Goal: Task Accomplishment & Management: Complete application form

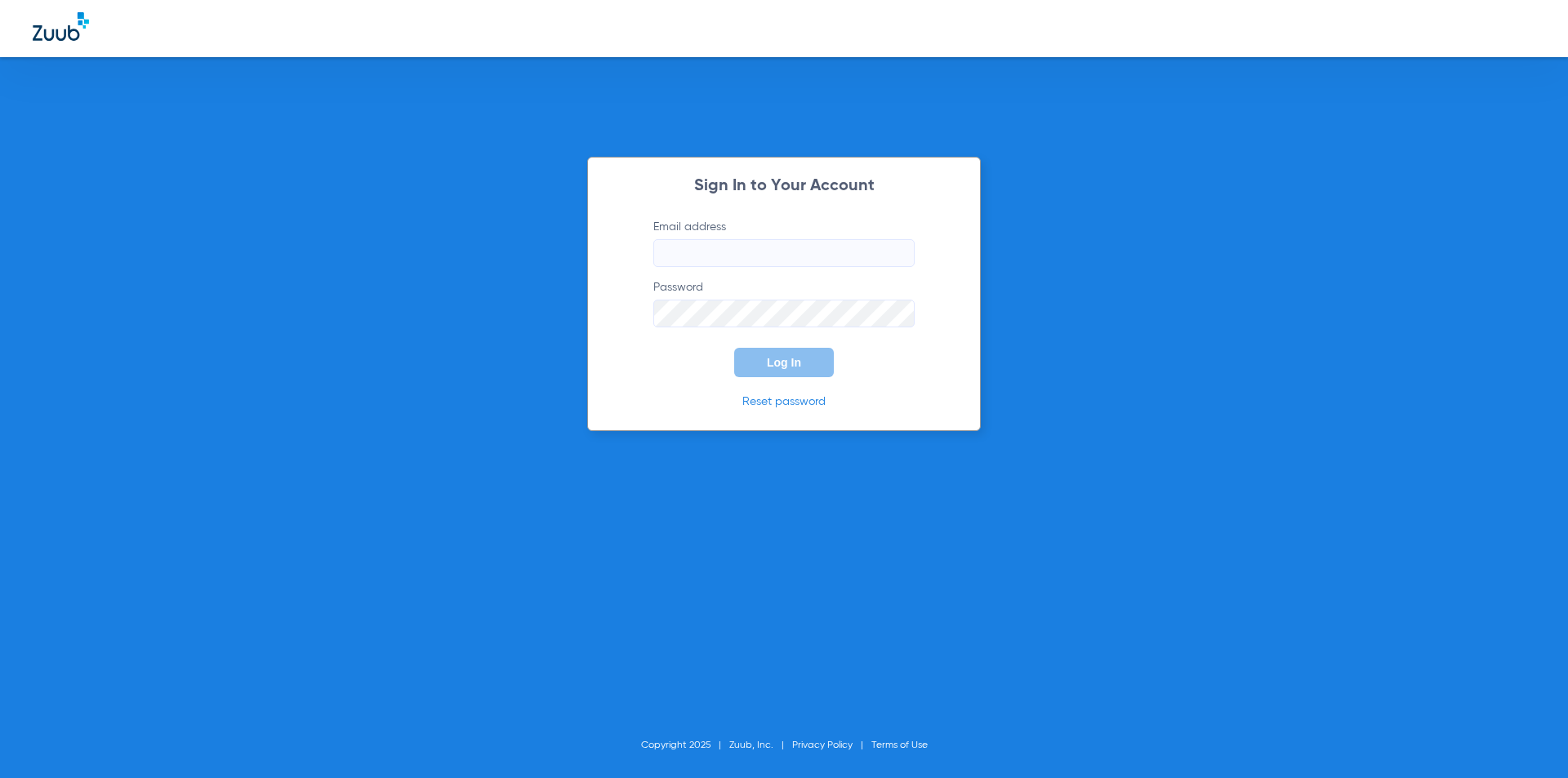
type input "[EMAIL_ADDRESS][DOMAIN_NAME]"
click at [778, 363] on span "Log In" at bounding box center [784, 363] width 35 height 14
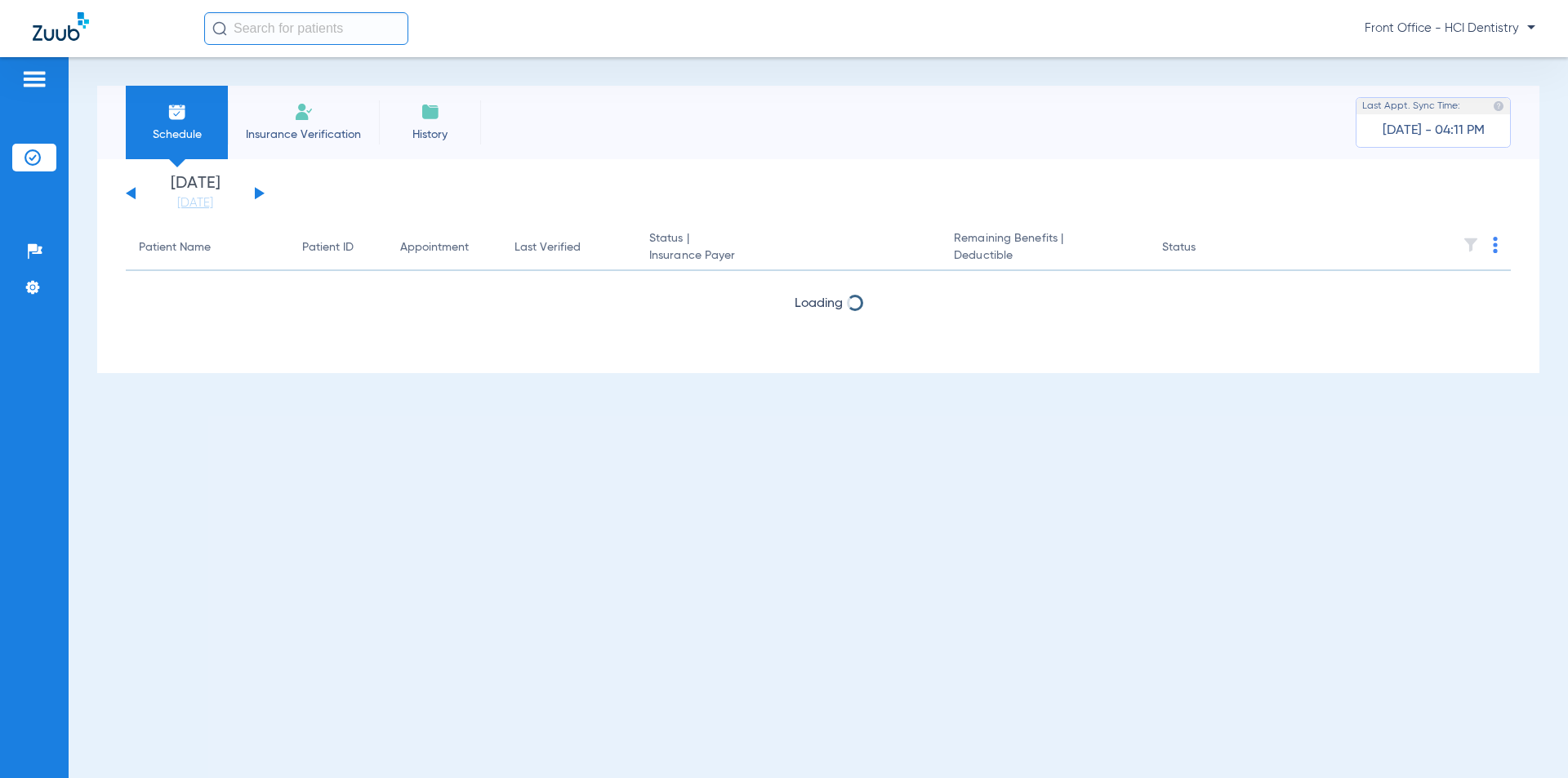
click at [316, 129] on span "Insurance Verification" at bounding box center [303, 134] width 126 height 16
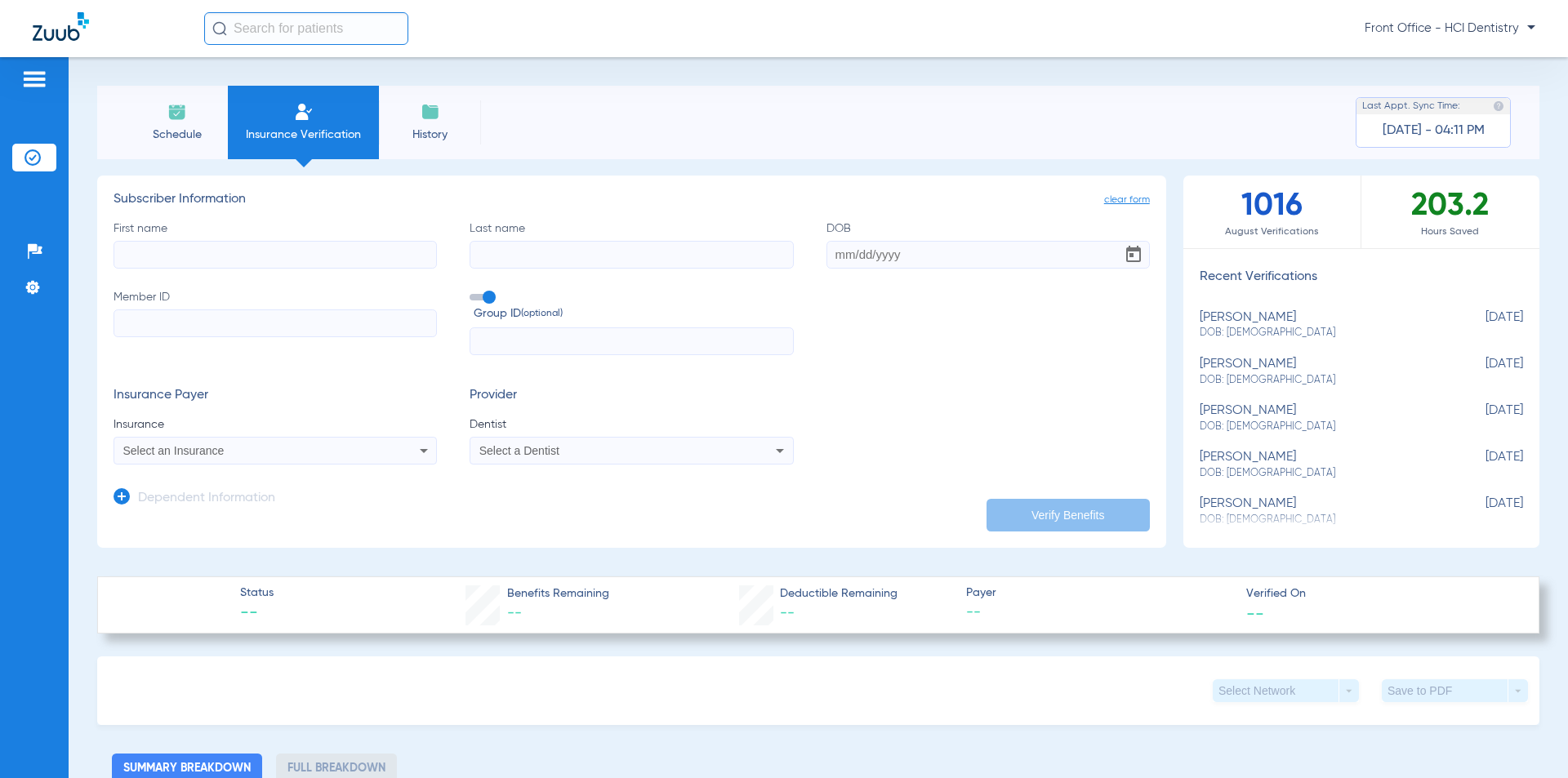
click at [169, 263] on input "First name" at bounding box center [275, 255] width 323 height 28
type input "kaylen"
type input "[PERSON_NAME]"
click at [880, 256] on input "DOB" at bounding box center [987, 255] width 323 height 28
type input "[DATE]"
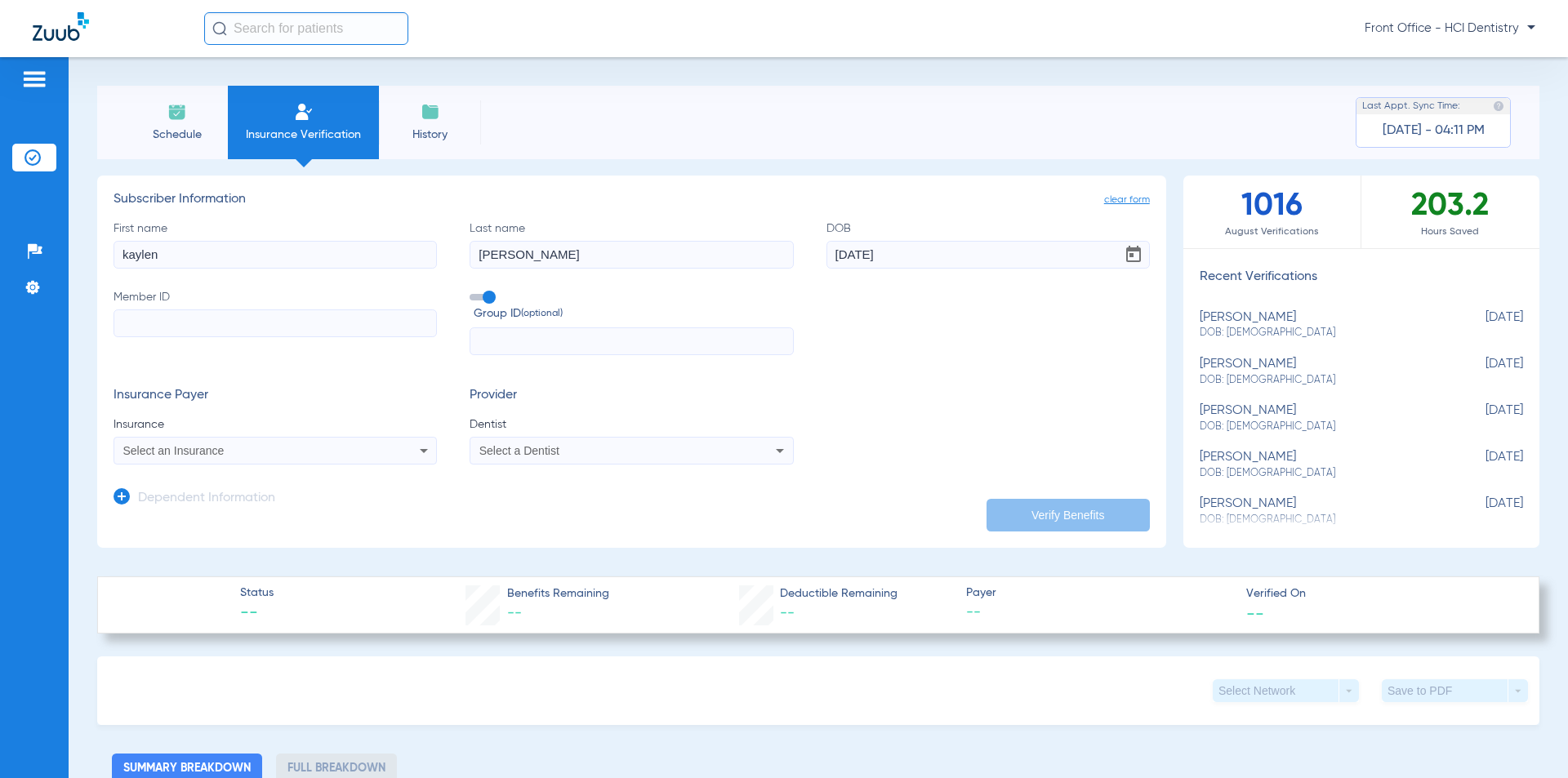
click at [208, 319] on input "Member ID" at bounding box center [275, 323] width 323 height 28
type input "983429414"
click at [228, 458] on div "Select an Insurance" at bounding box center [274, 451] width 321 height 19
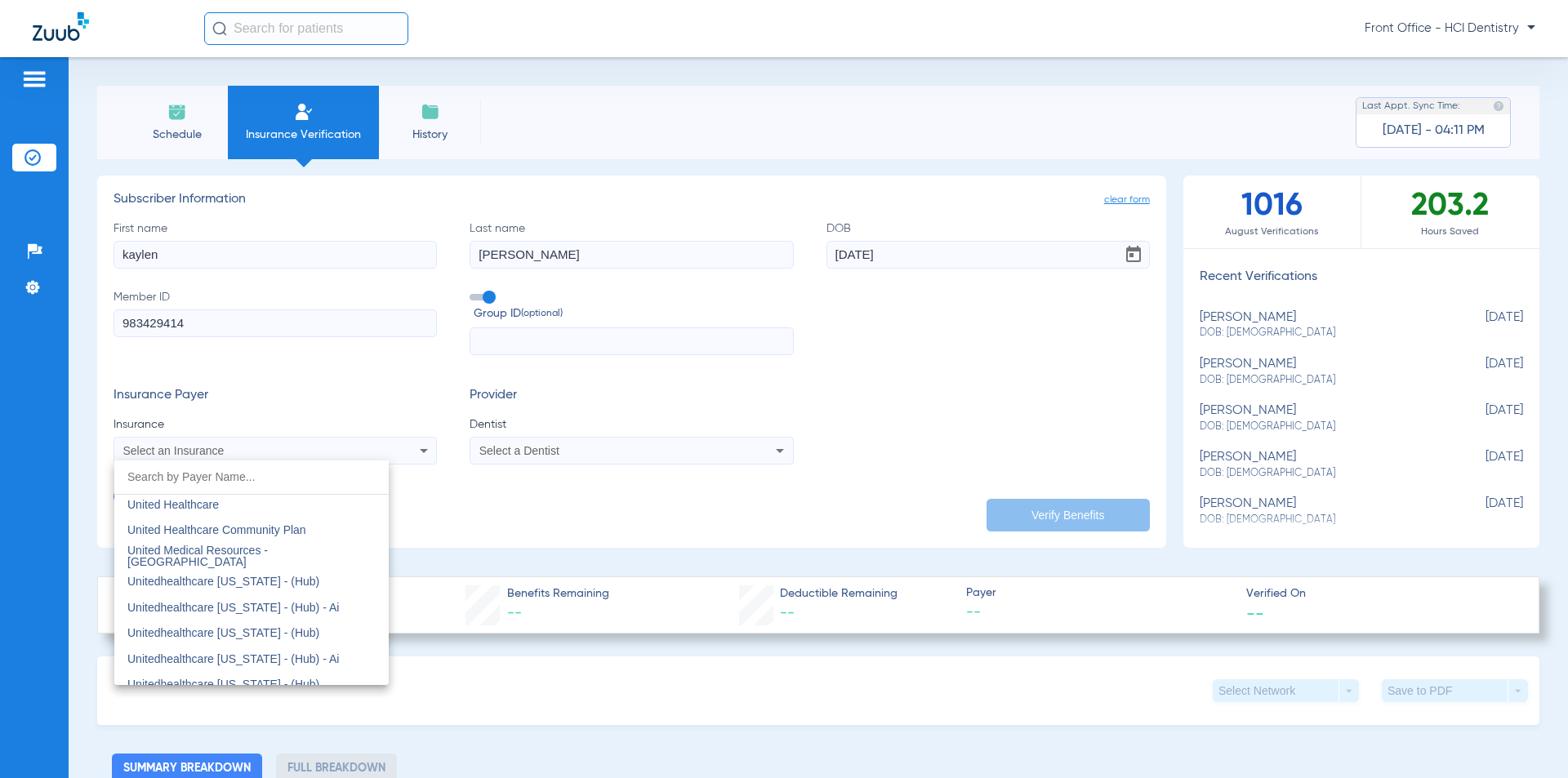
scroll to position [9752, 0]
click at [285, 561] on mat-option "United Healthcare" at bounding box center [251, 559] width 274 height 26
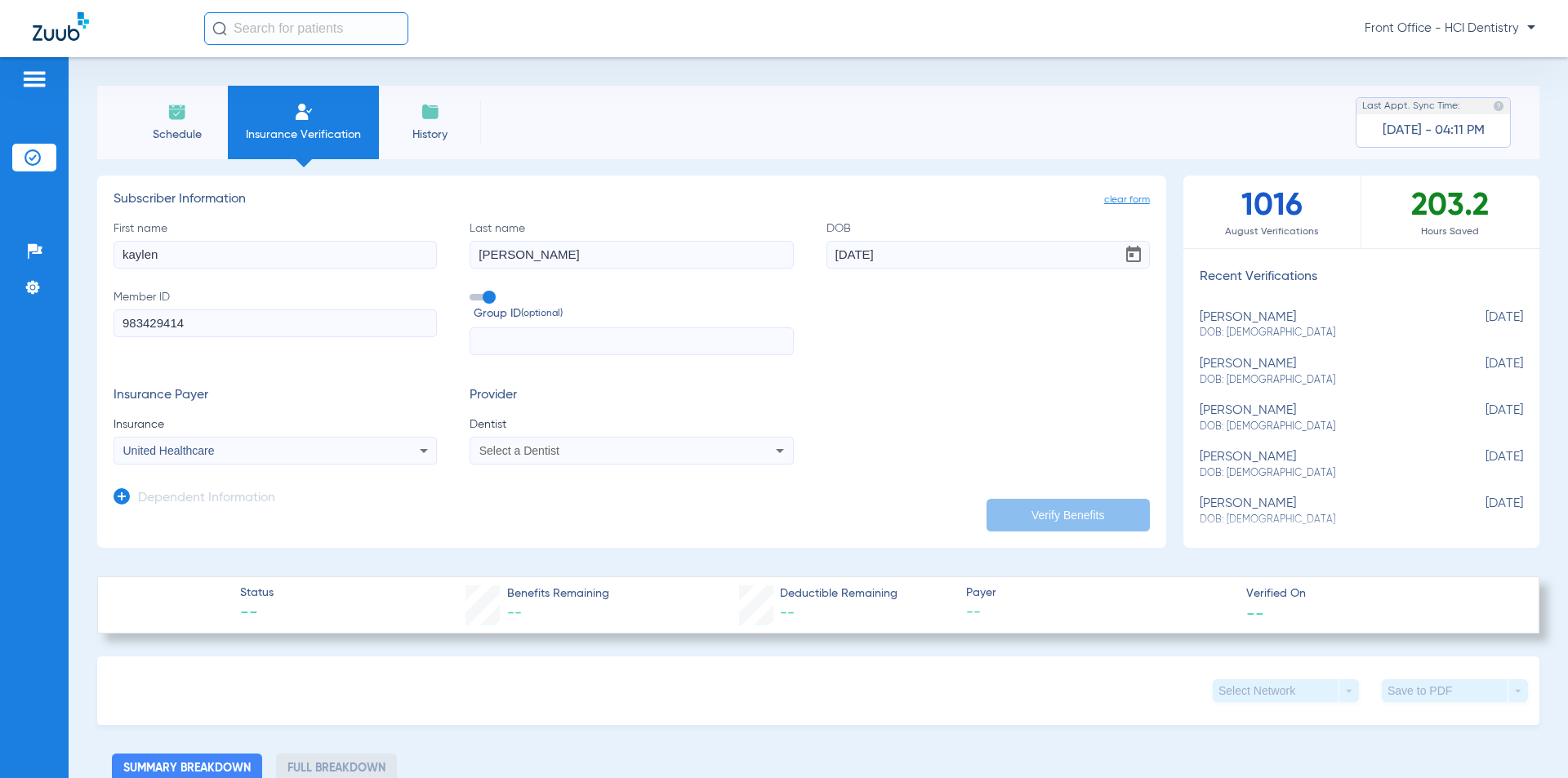
click at [614, 453] on div "Select a Dentist" at bounding box center [601, 451] width 244 height 12
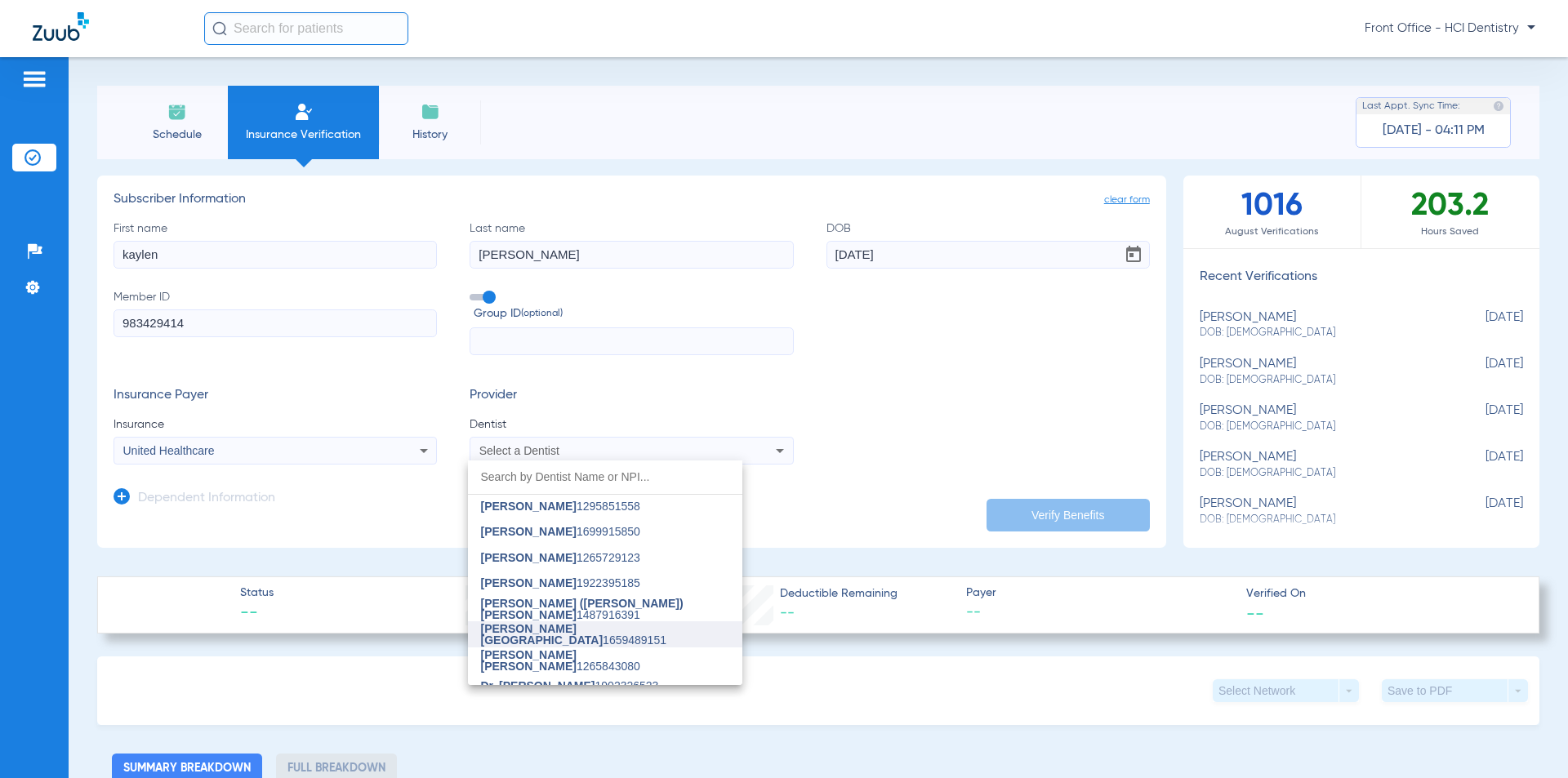
scroll to position [42, 0]
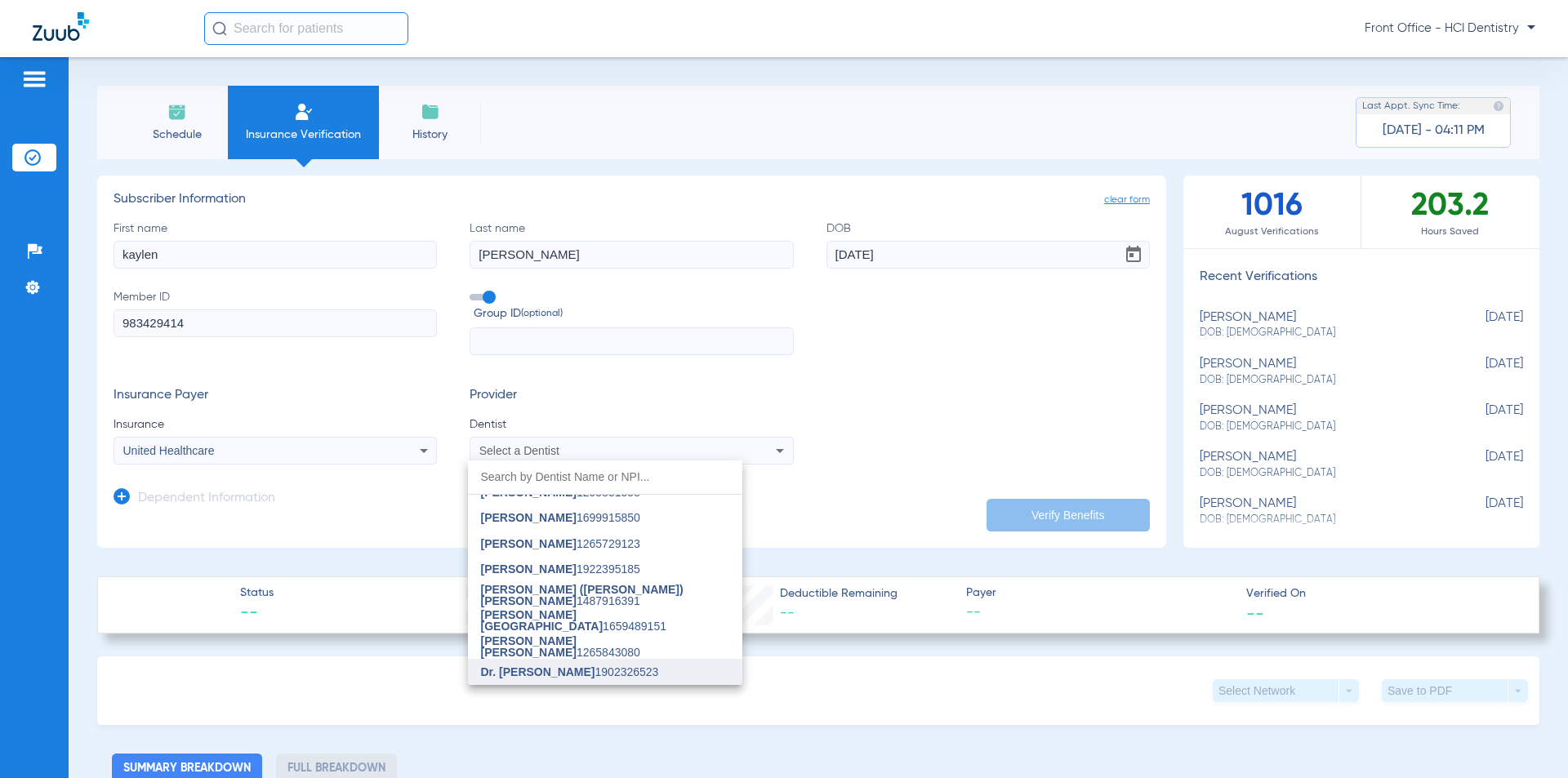
click at [582, 668] on span "Dr. [PERSON_NAME]" at bounding box center [537, 673] width 114 height 14
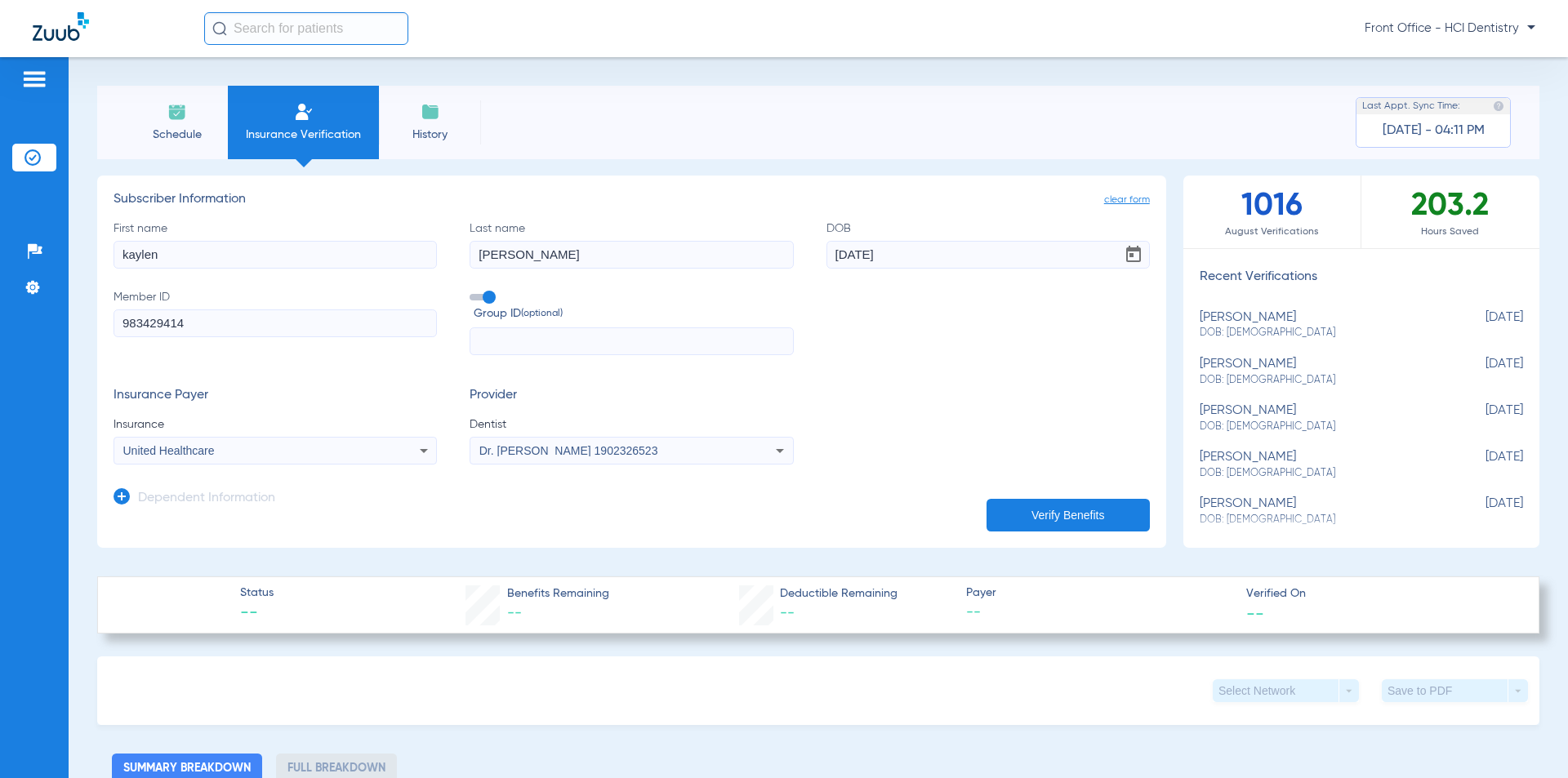
click at [1039, 510] on button "Verify Benefits" at bounding box center [1067, 515] width 163 height 33
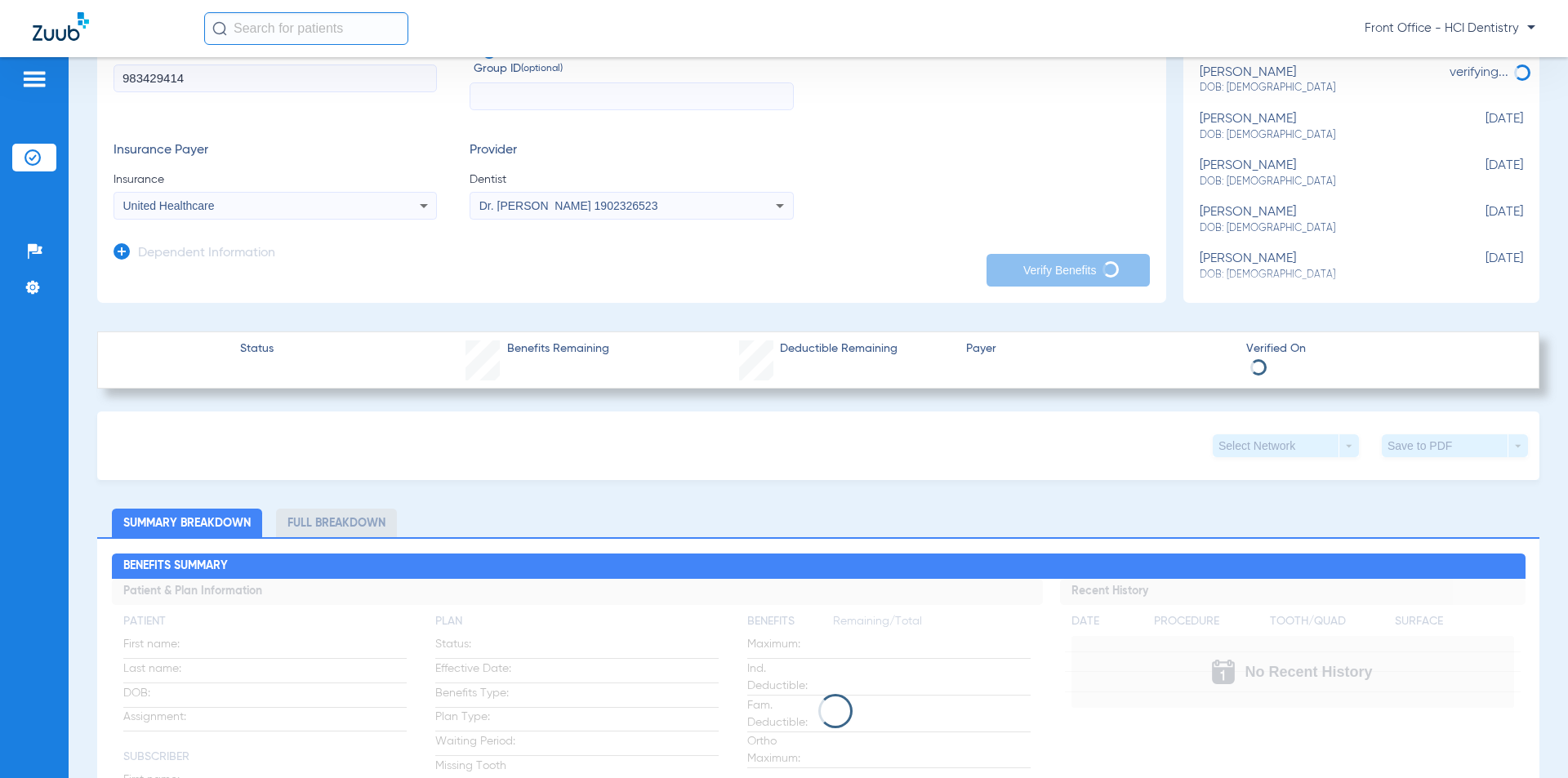
scroll to position [408, 0]
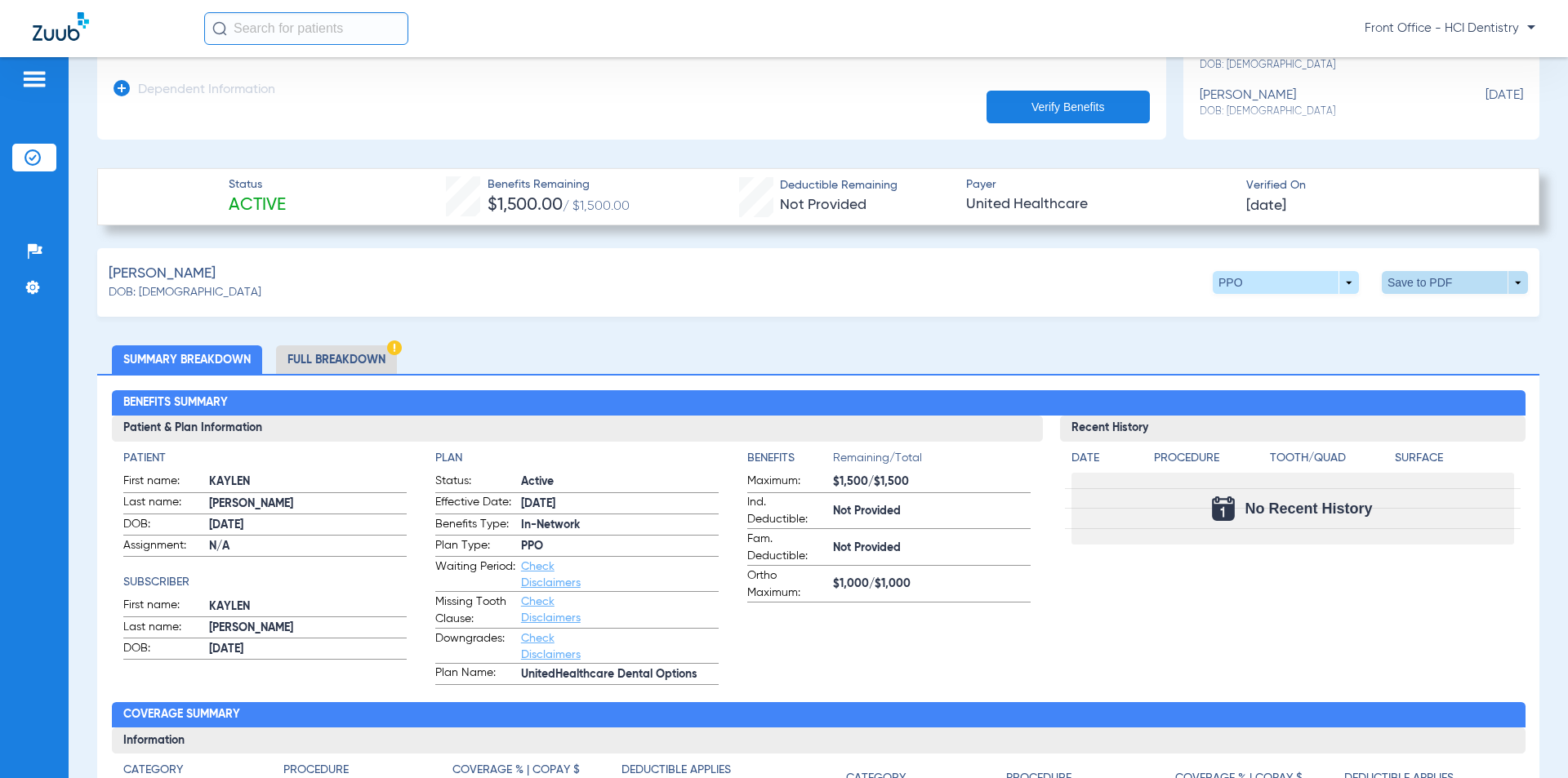
click at [1421, 283] on span at bounding box center [1454, 283] width 146 height 23
click at [1325, 317] on span "Save to PDF" at bounding box center [1319, 314] width 65 height 12
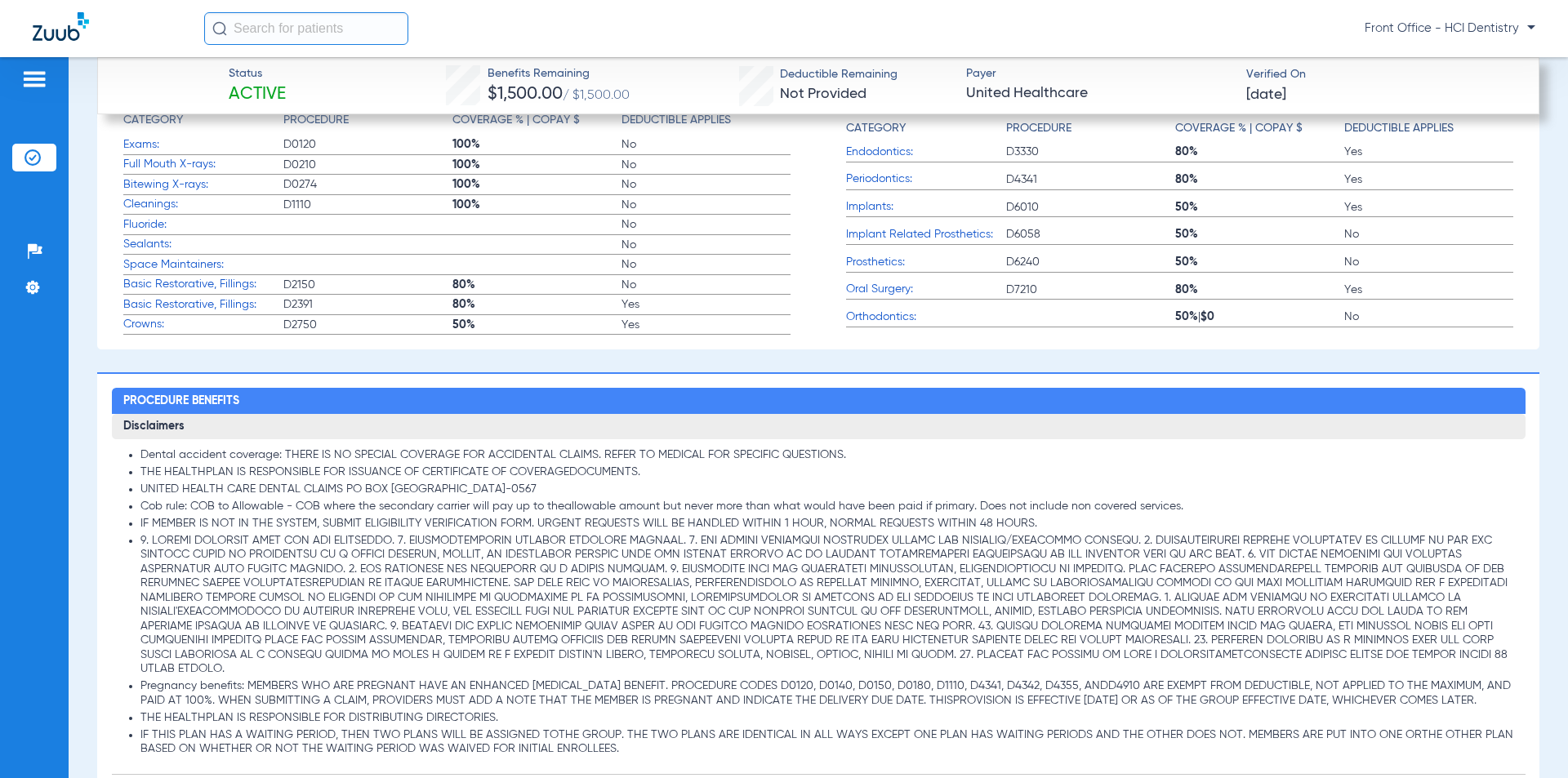
scroll to position [1062, 0]
